Goal: Connect with others: Connect with other users

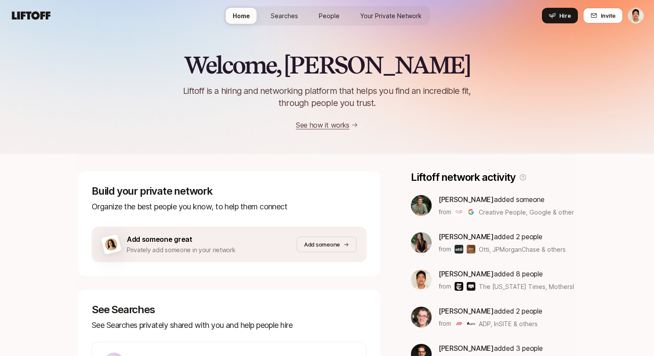
click at [330, 21] on link "People" at bounding box center [329, 16] width 35 height 16
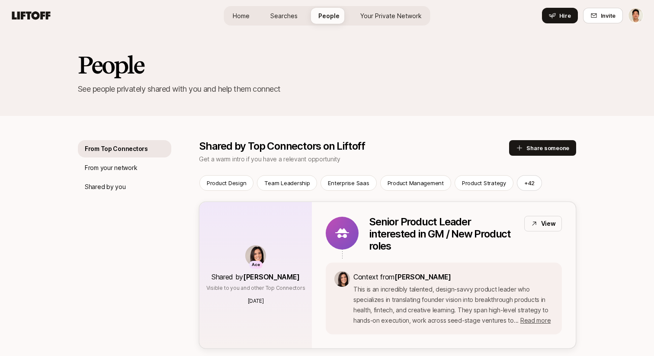
click at [544, 243] on div "Senior Product Leader interested in GM / New Product roles View" at bounding box center [465, 234] width 193 height 36
